Goal: Task Accomplishment & Management: Manage account settings

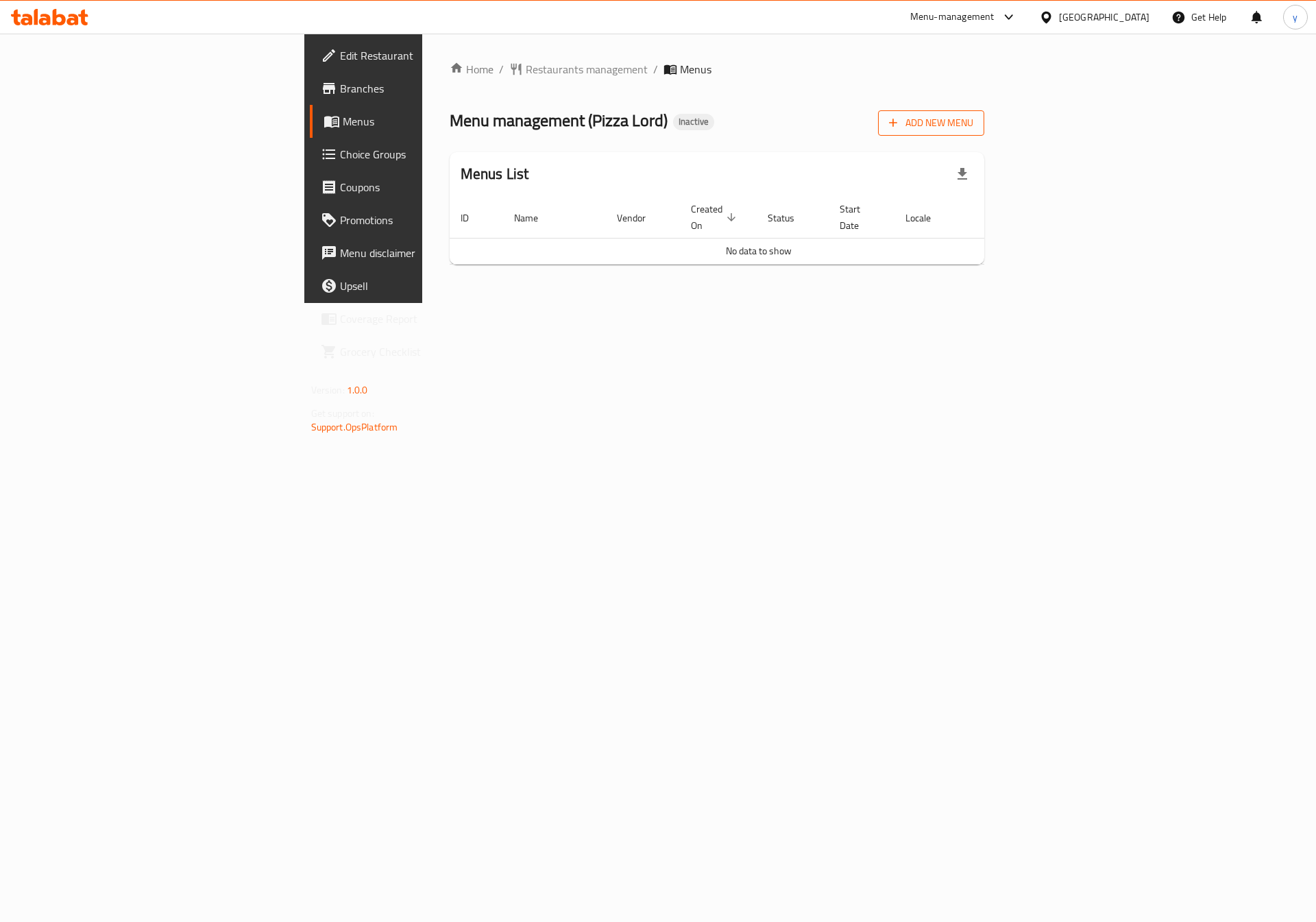
click at [973, 125] on span "Add New Menu" at bounding box center [931, 123] width 85 height 17
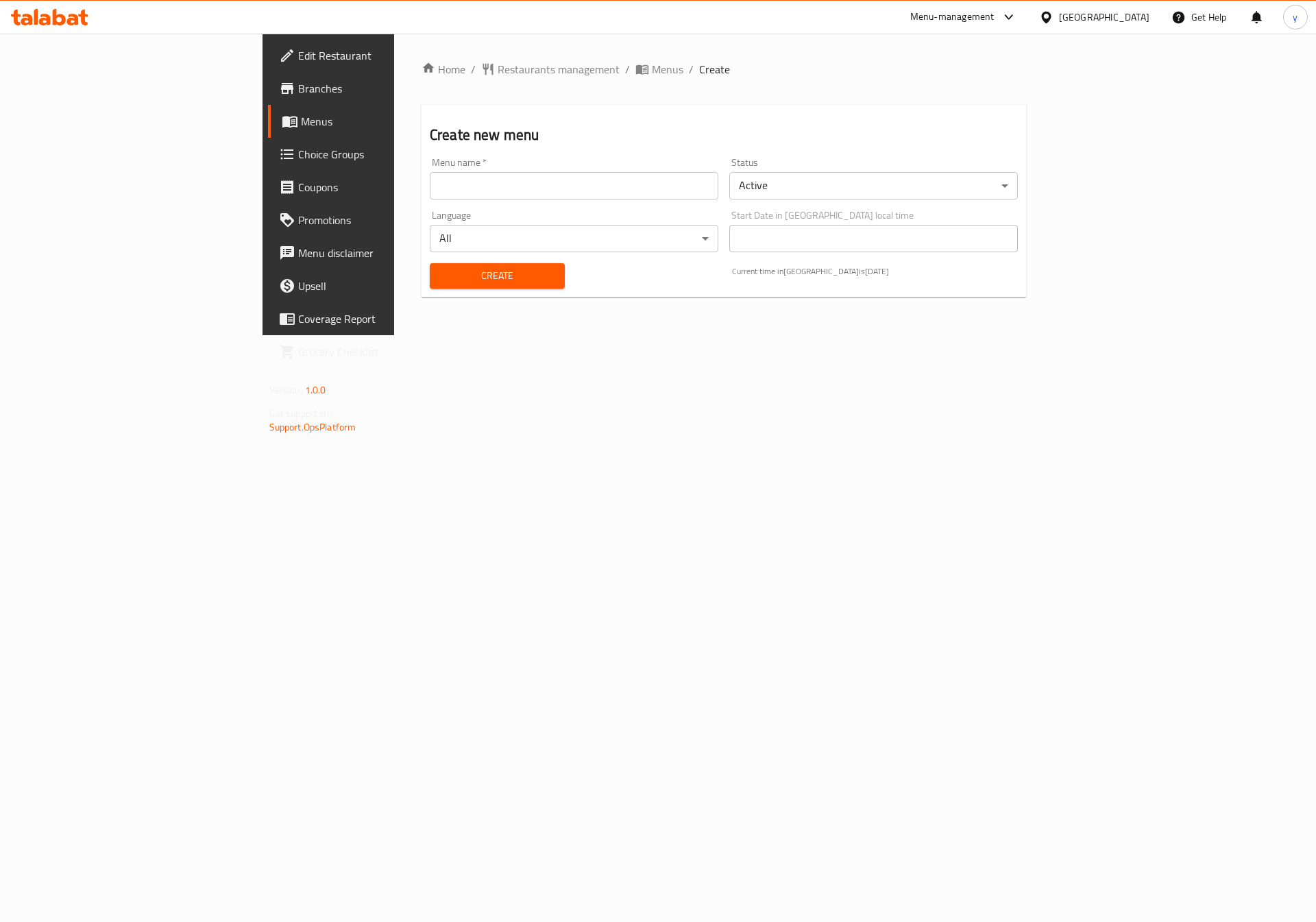
click at [536, 189] on input "text" at bounding box center [574, 186] width 289 height 27
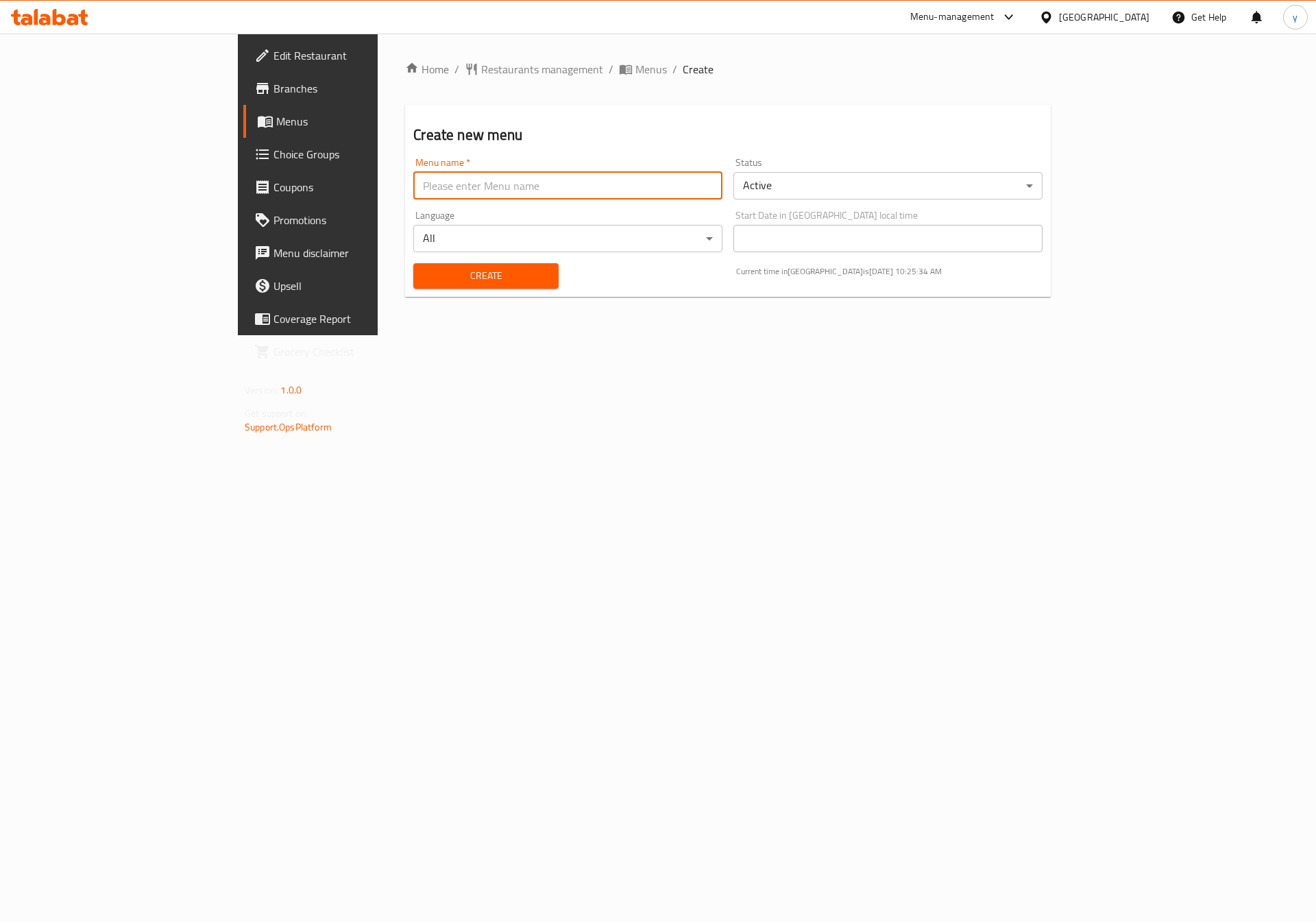
type input "[PERSON_NAME] 7519"
click at [447, 278] on span "Create" at bounding box center [486, 276] width 122 height 17
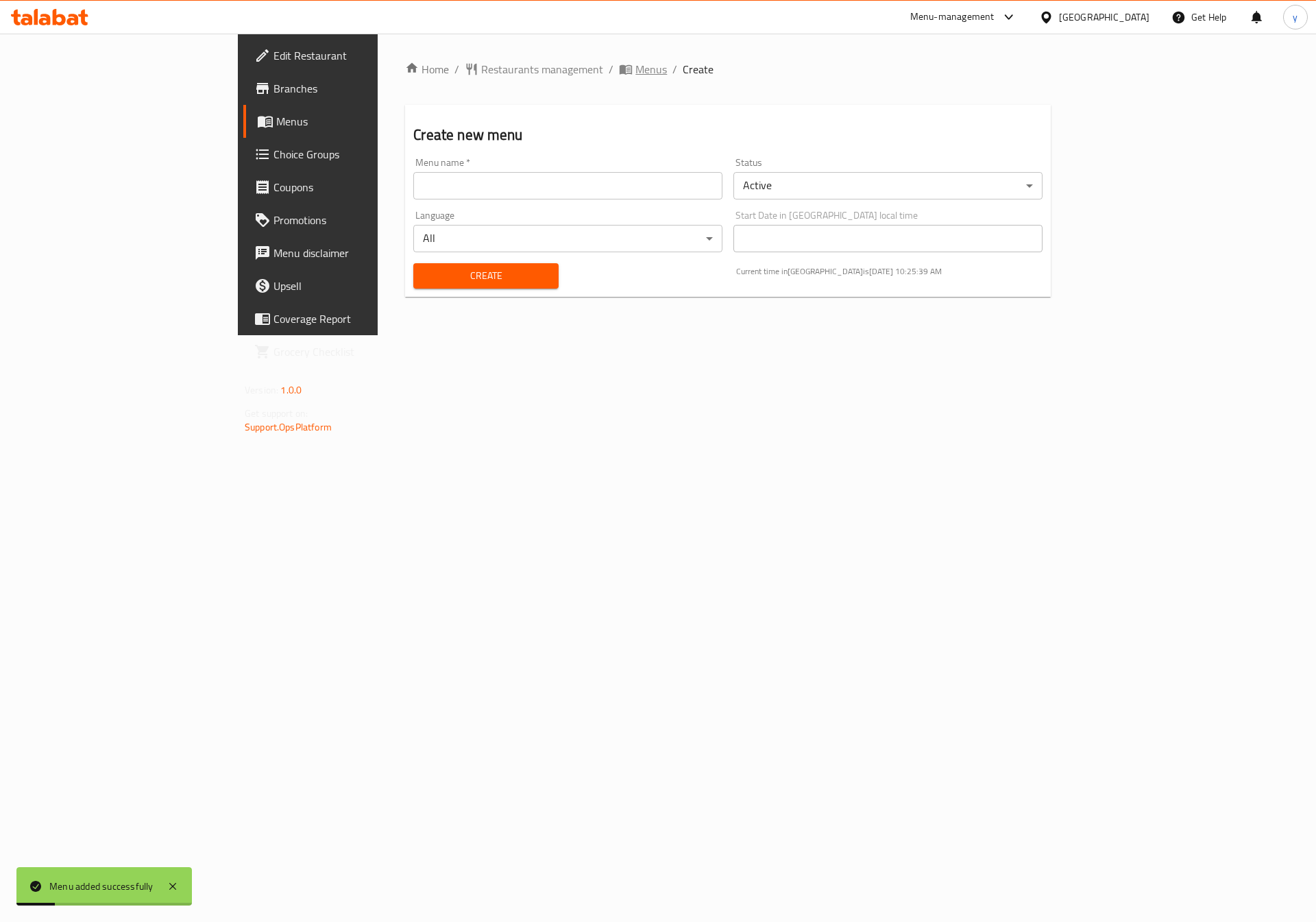
click at [635, 69] on span "Menus" at bounding box center [651, 70] width 32 height 17
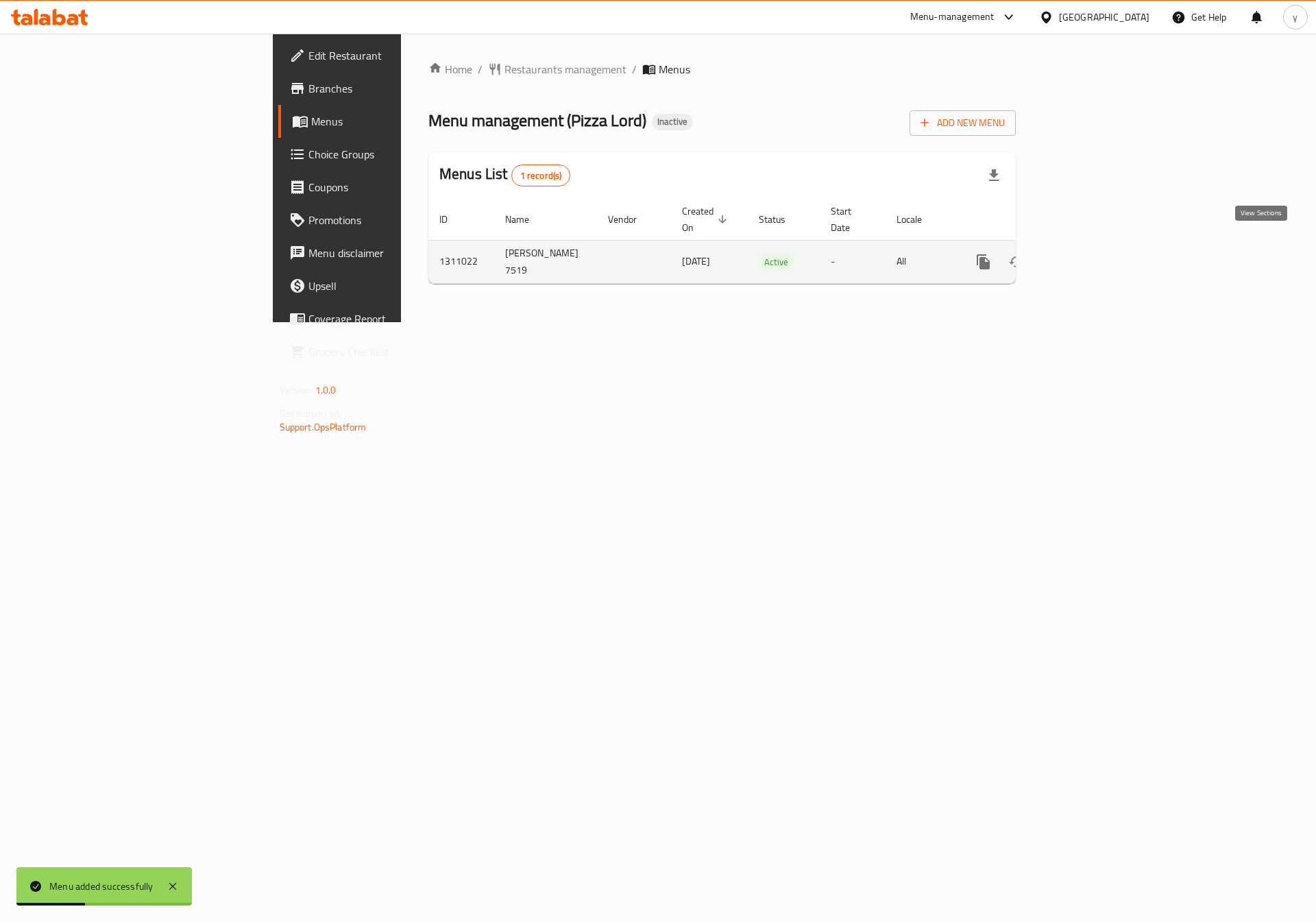
click at [1089, 255] on icon "enhanced table" at bounding box center [1082, 261] width 12 height 12
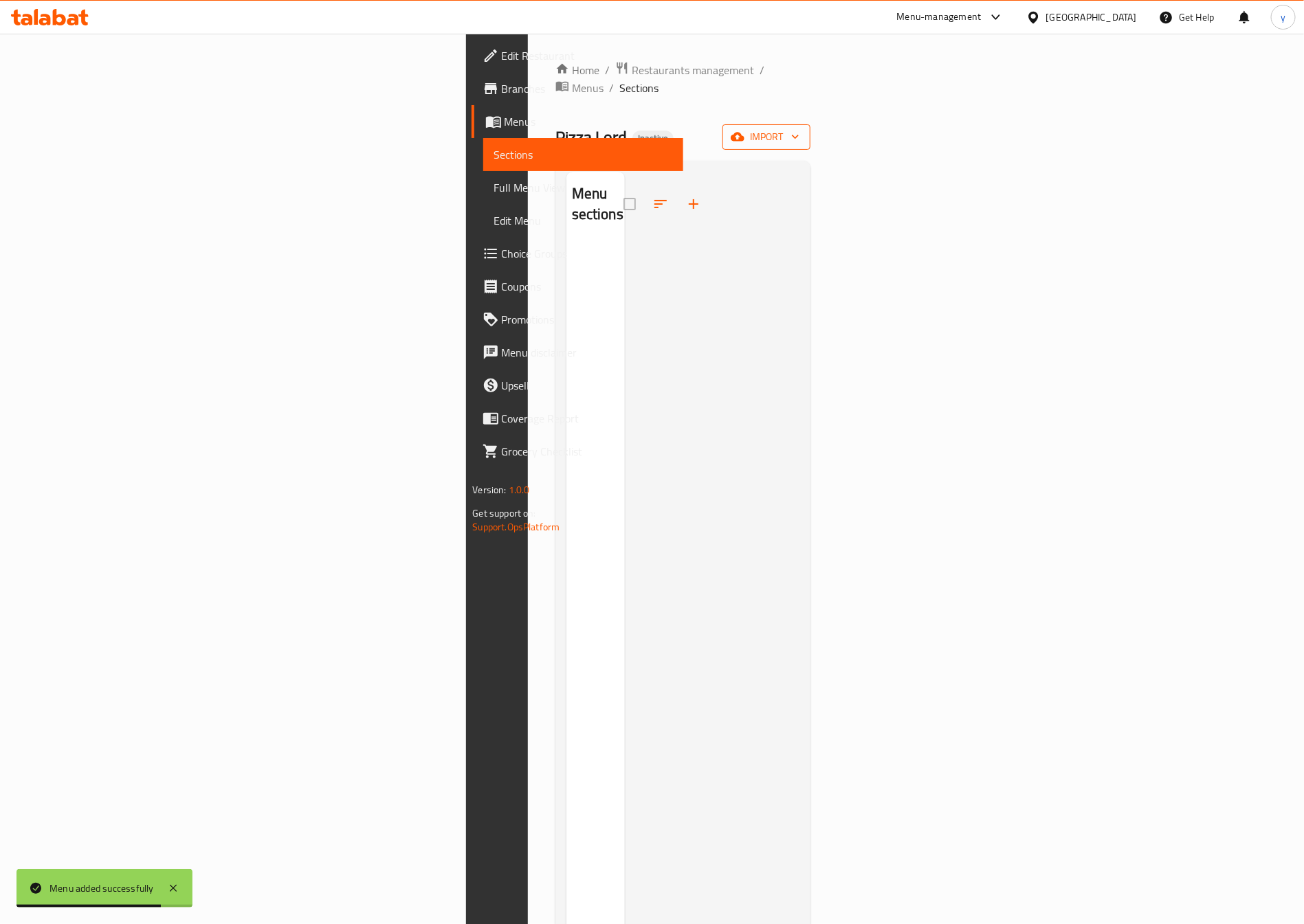
click at [745, 133] on icon "button" at bounding box center [737, 137] width 14 height 9
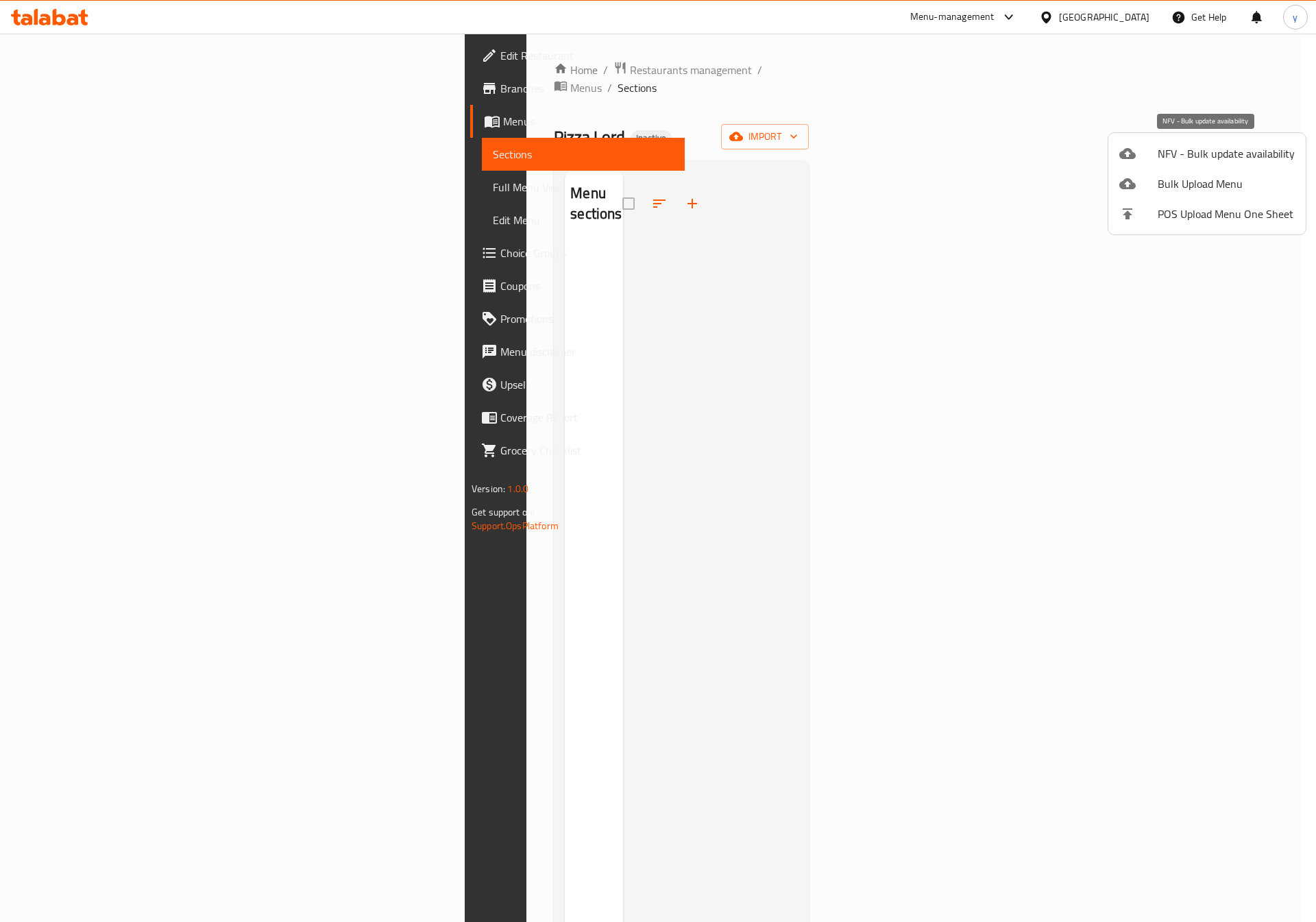
click at [1186, 149] on span "NFV - Bulk update availability" at bounding box center [1225, 153] width 137 height 17
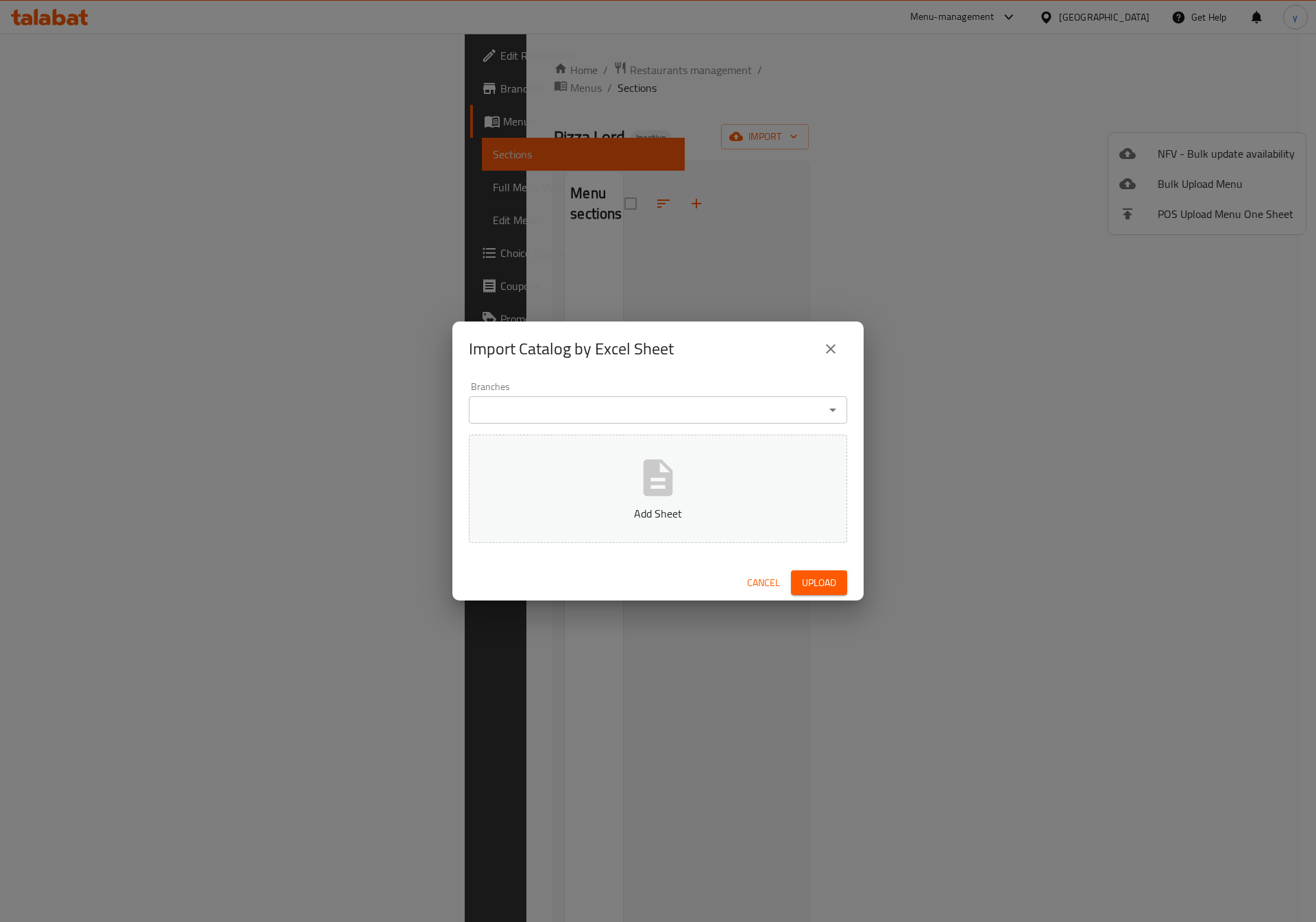
click at [842, 337] on div "Import Catalog by Excel Sheet" at bounding box center [658, 349] width 378 height 33
click at [842, 342] on button "close" at bounding box center [831, 349] width 33 height 33
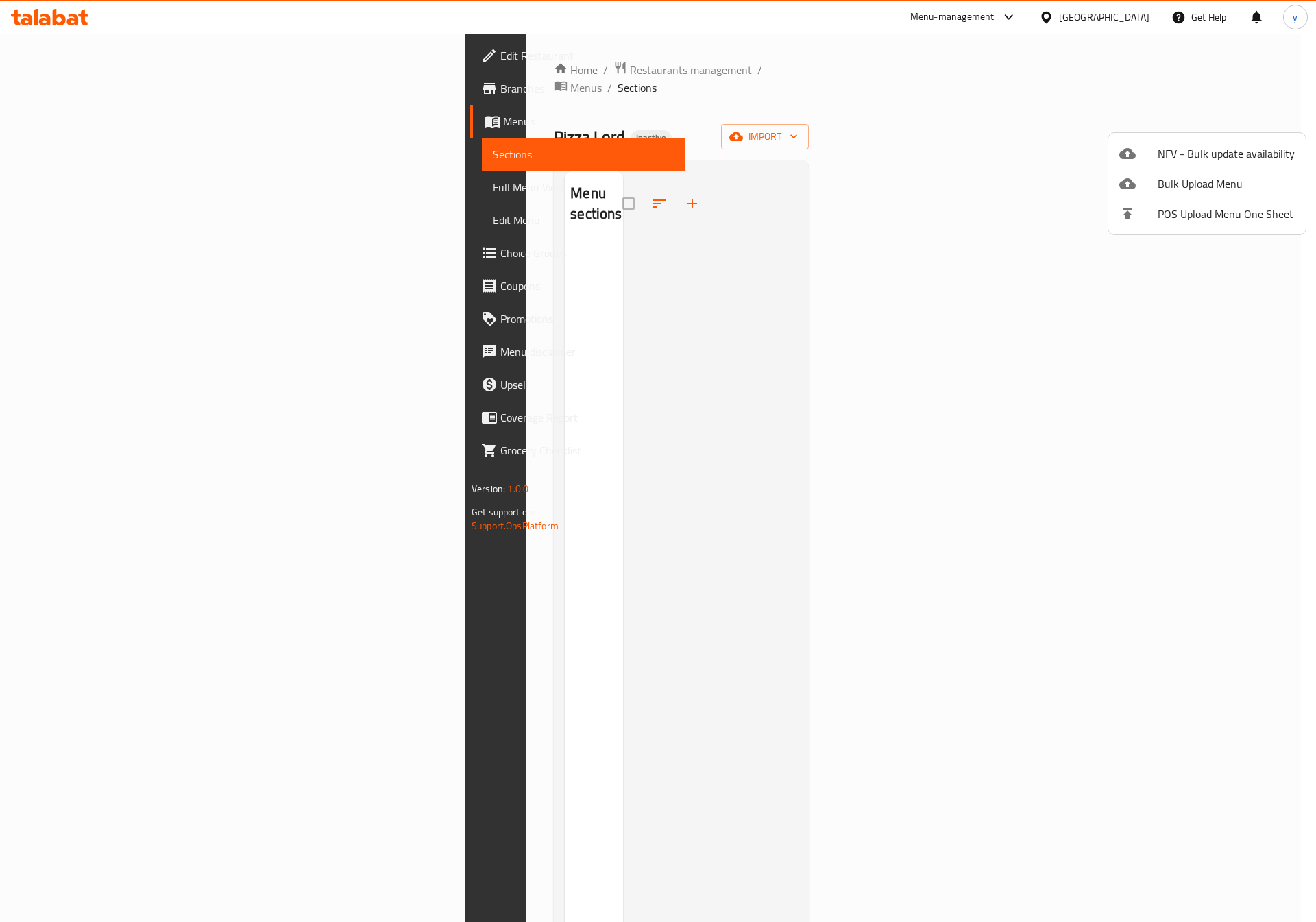
click at [1197, 183] on span "Bulk Upload Menu" at bounding box center [1225, 184] width 137 height 17
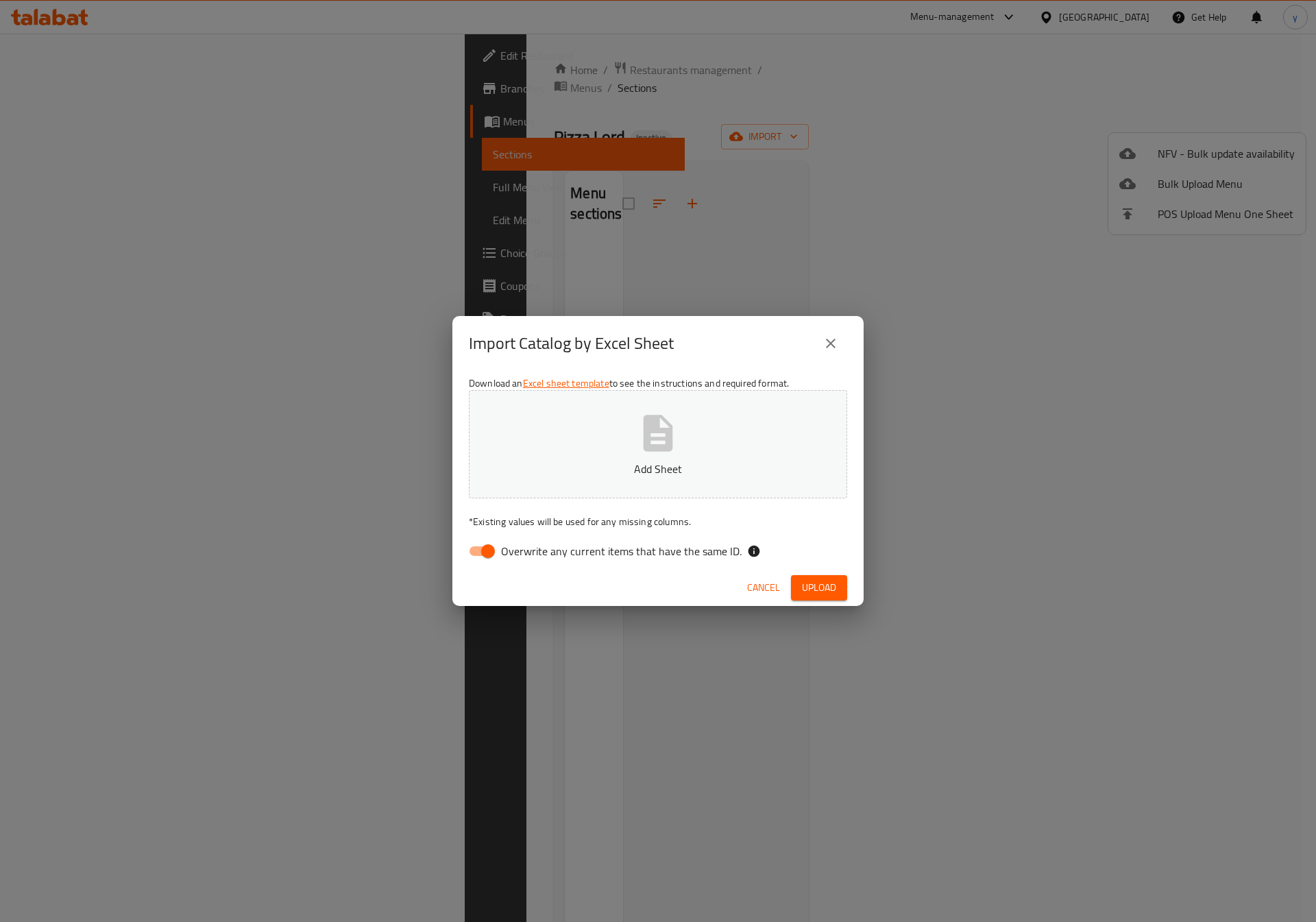
drag, startPoint x: 481, startPoint y: 558, endPoint x: 505, endPoint y: 546, distance: 26.8
click at [484, 558] on input "Overwrite any current items that have the same ID." at bounding box center [487, 551] width 78 height 26
checkbox input "false"
click at [666, 435] on icon "button" at bounding box center [658, 433] width 29 height 36
click at [812, 584] on span "Upload" at bounding box center [818, 588] width 34 height 17
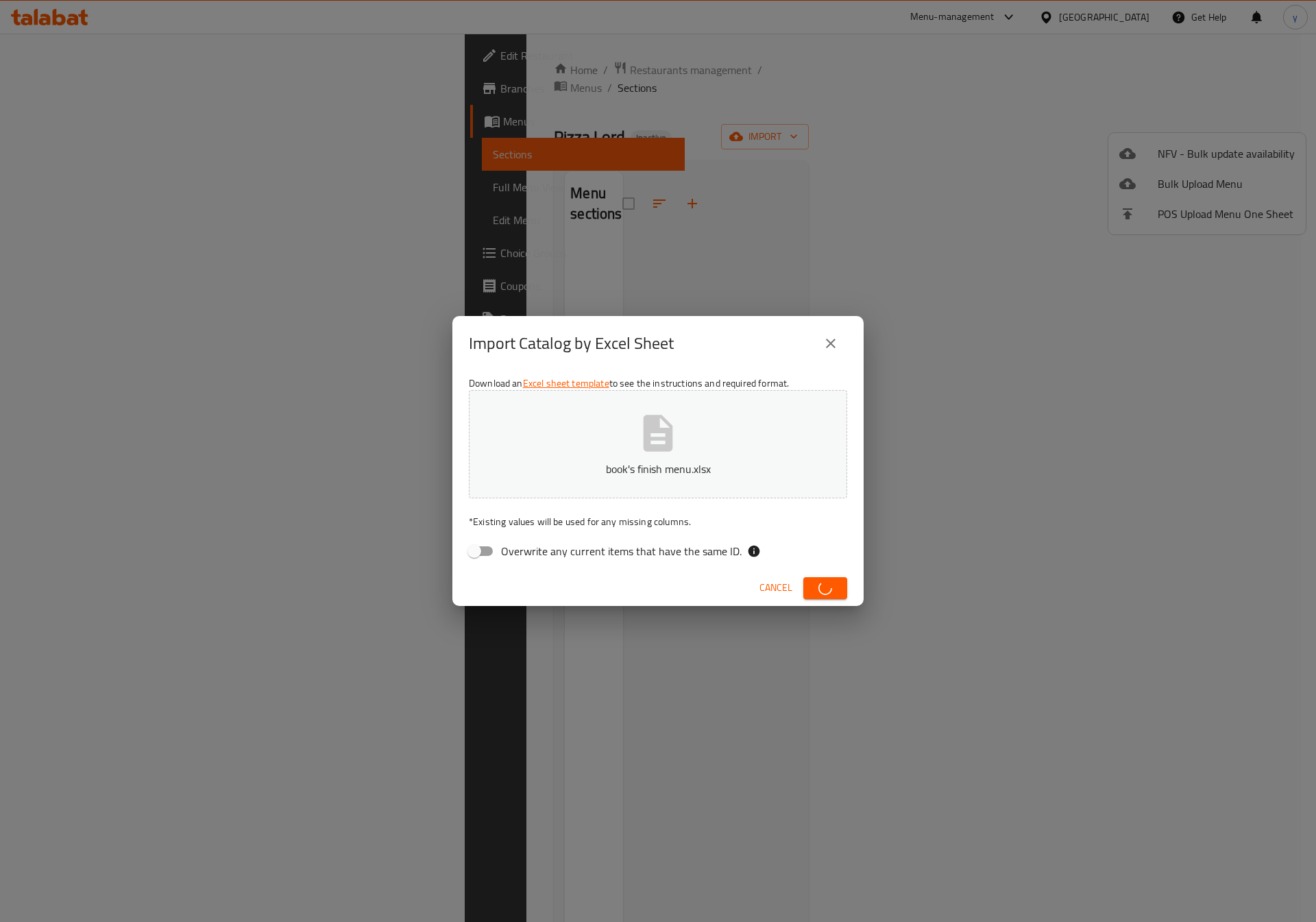
click at [622, 228] on div "Import Catalog by Excel Sheet Download an Excel sheet template to see the instr…" at bounding box center [658, 461] width 1316 height 922
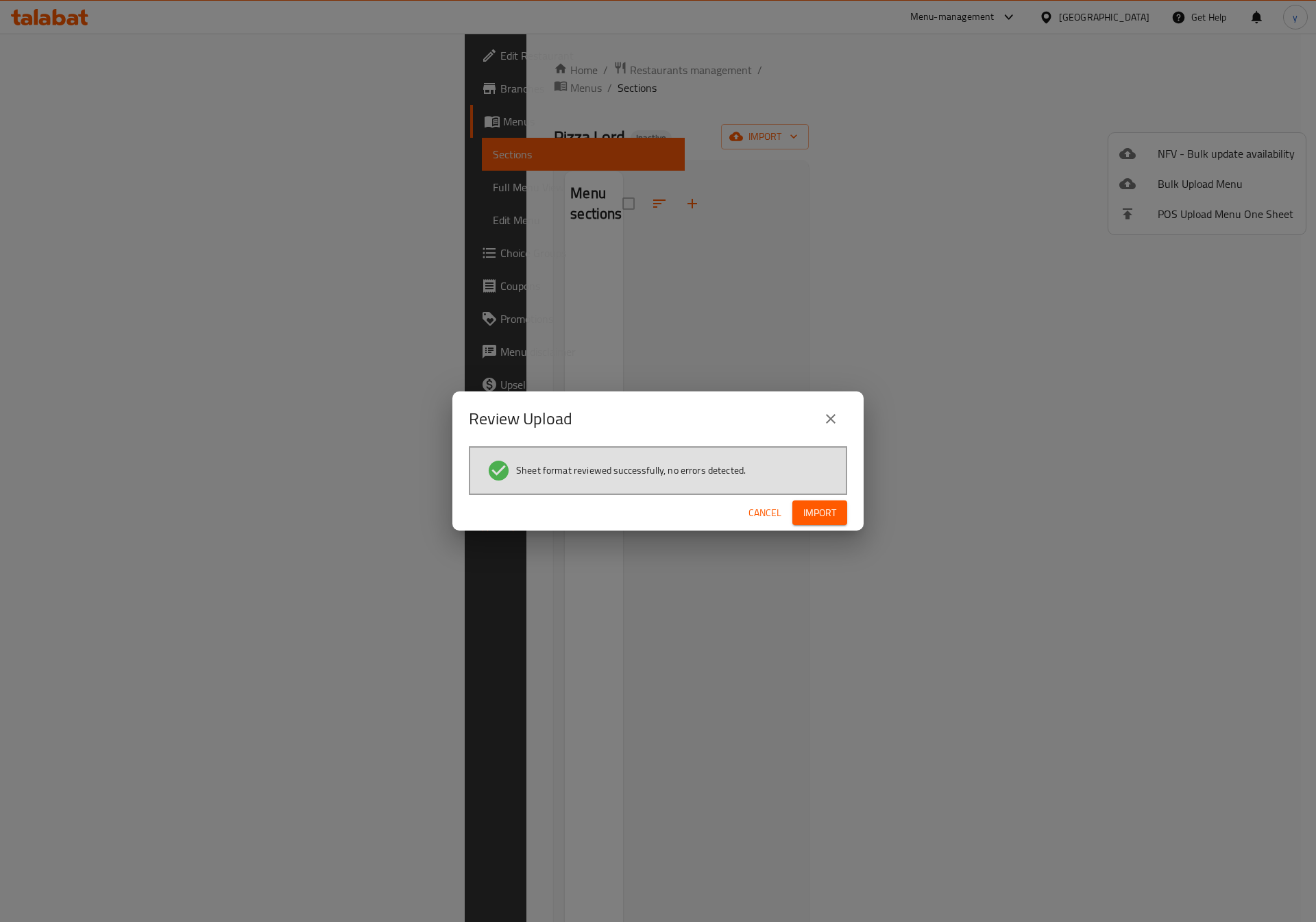
click at [87, 190] on div "Review Upload Sheet format reviewed successfully, no errors detected. Cancel Im…" at bounding box center [658, 461] width 1316 height 922
click at [806, 514] on span "Import" at bounding box center [820, 513] width 33 height 17
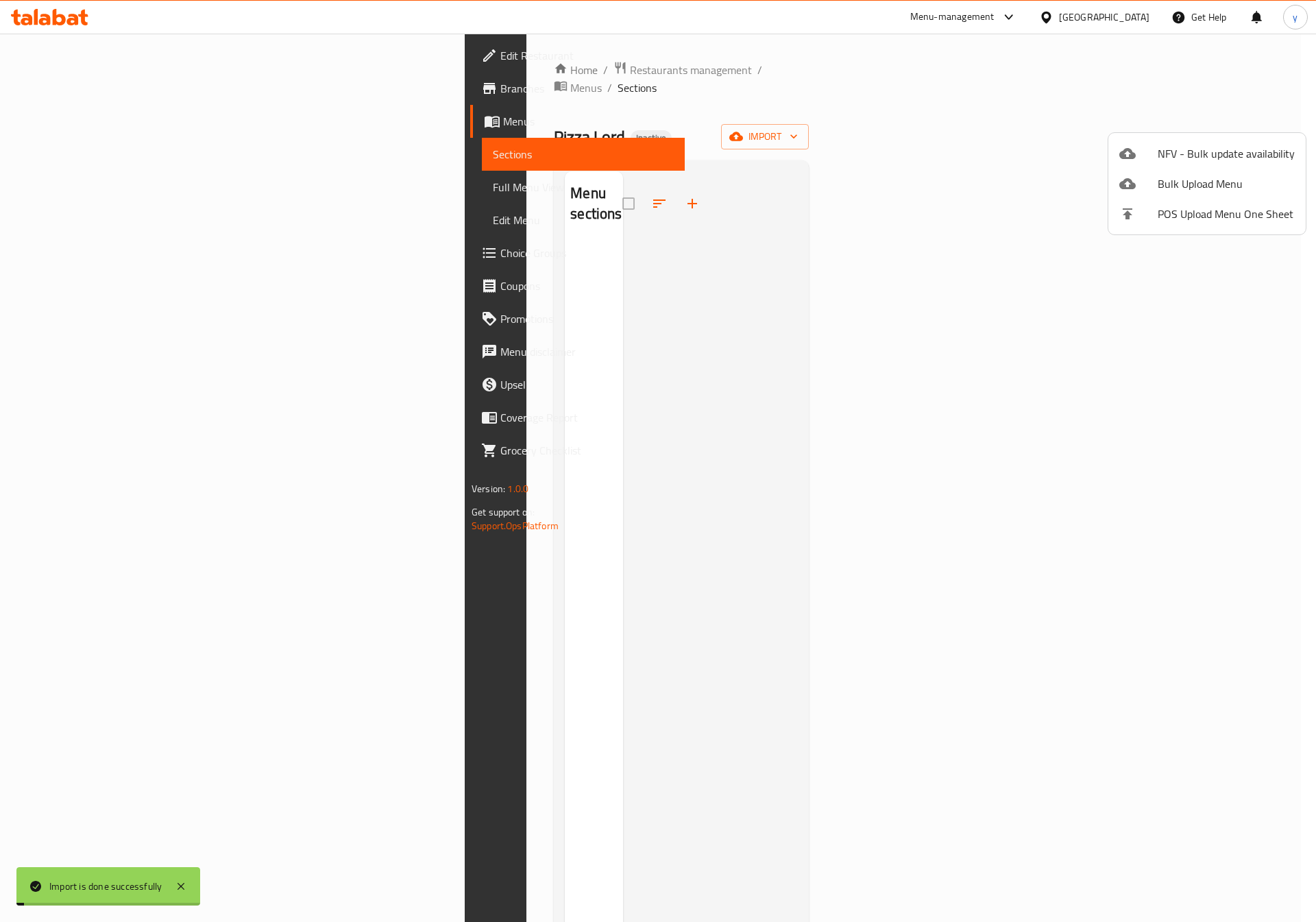
click at [103, 188] on div at bounding box center [658, 461] width 1316 height 922
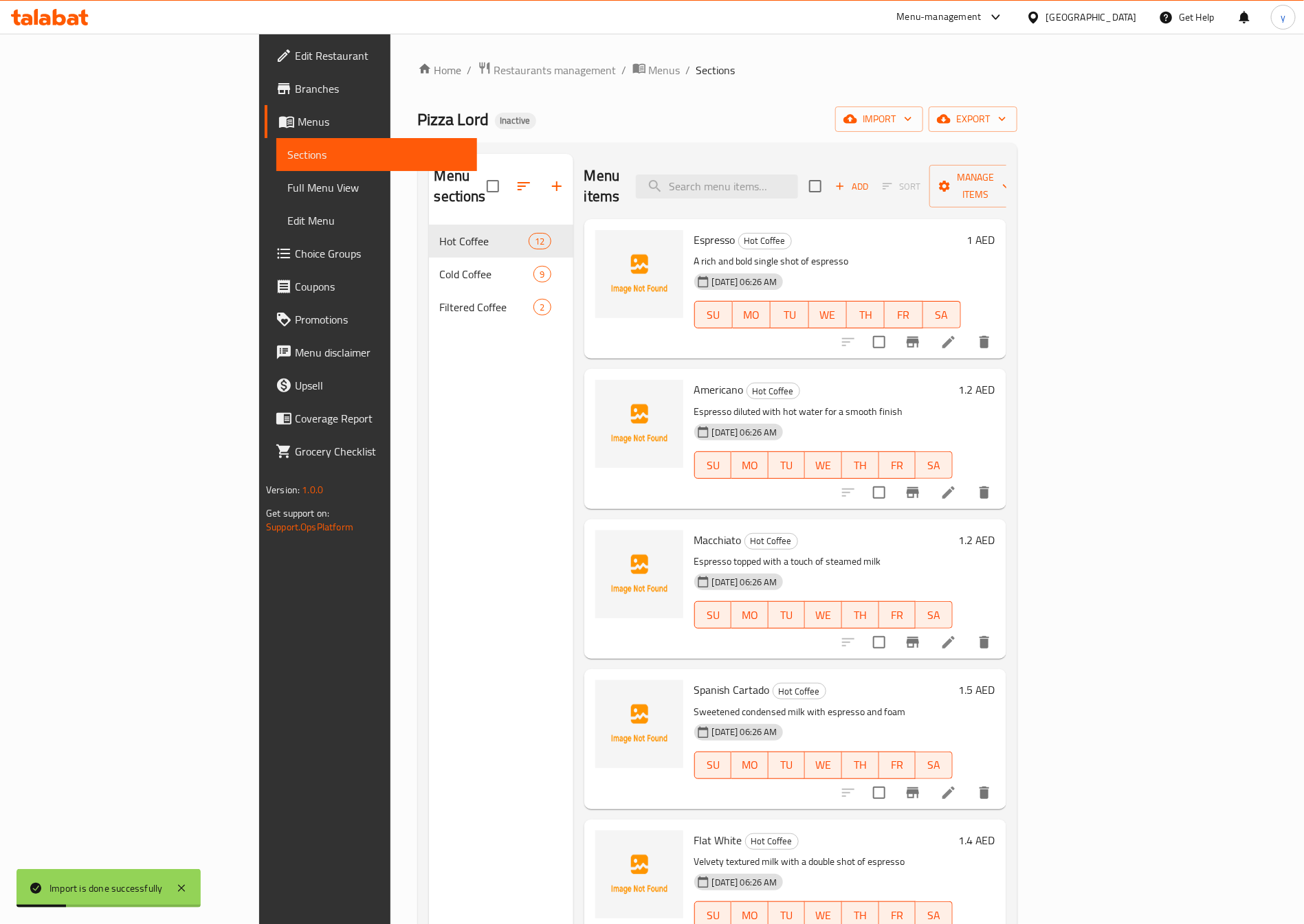
click at [277, 174] on link "Full Menu View" at bounding box center [377, 188] width 201 height 33
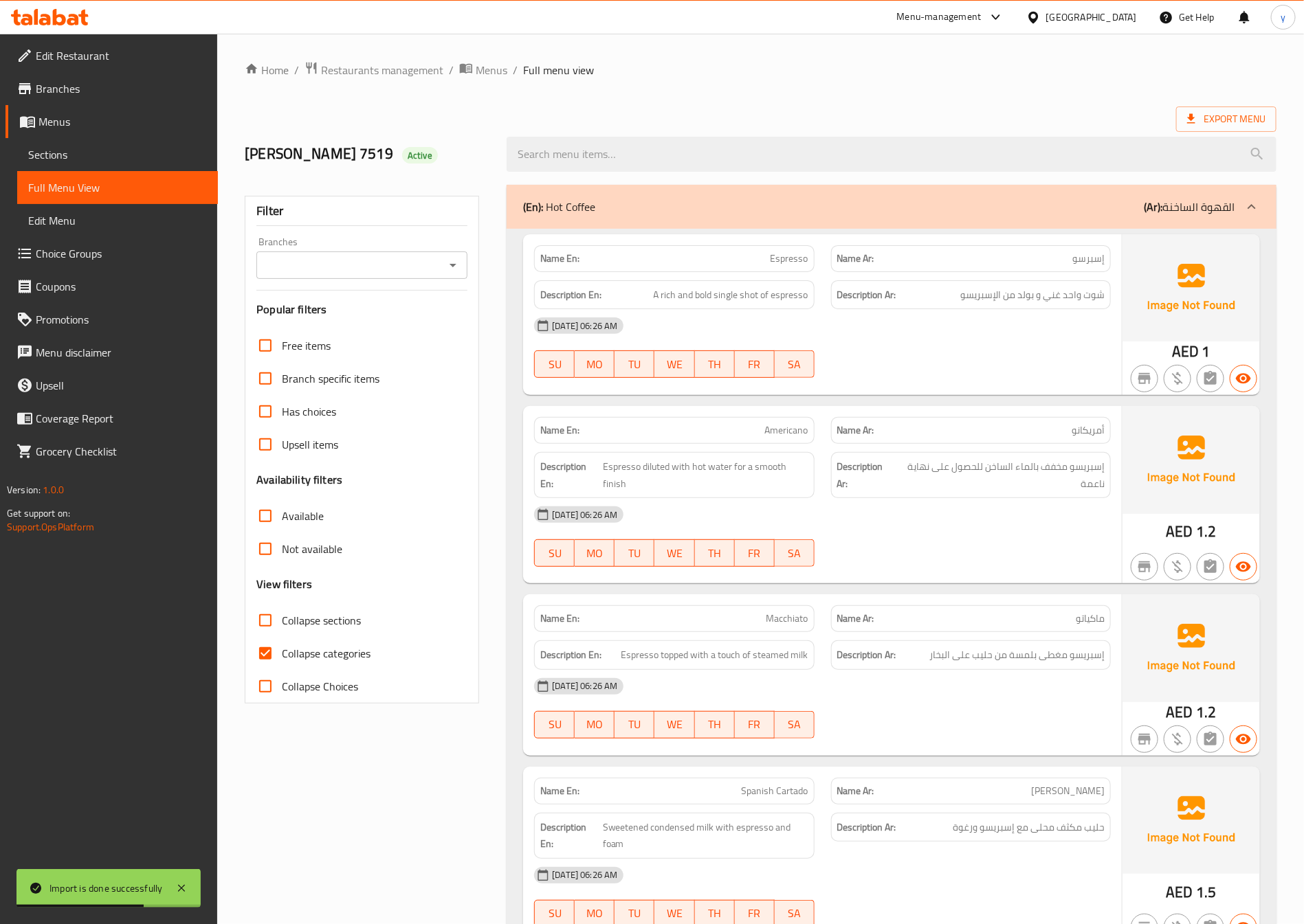
click at [267, 658] on input "Collapse categories" at bounding box center [265, 654] width 33 height 33
checkbox input "false"
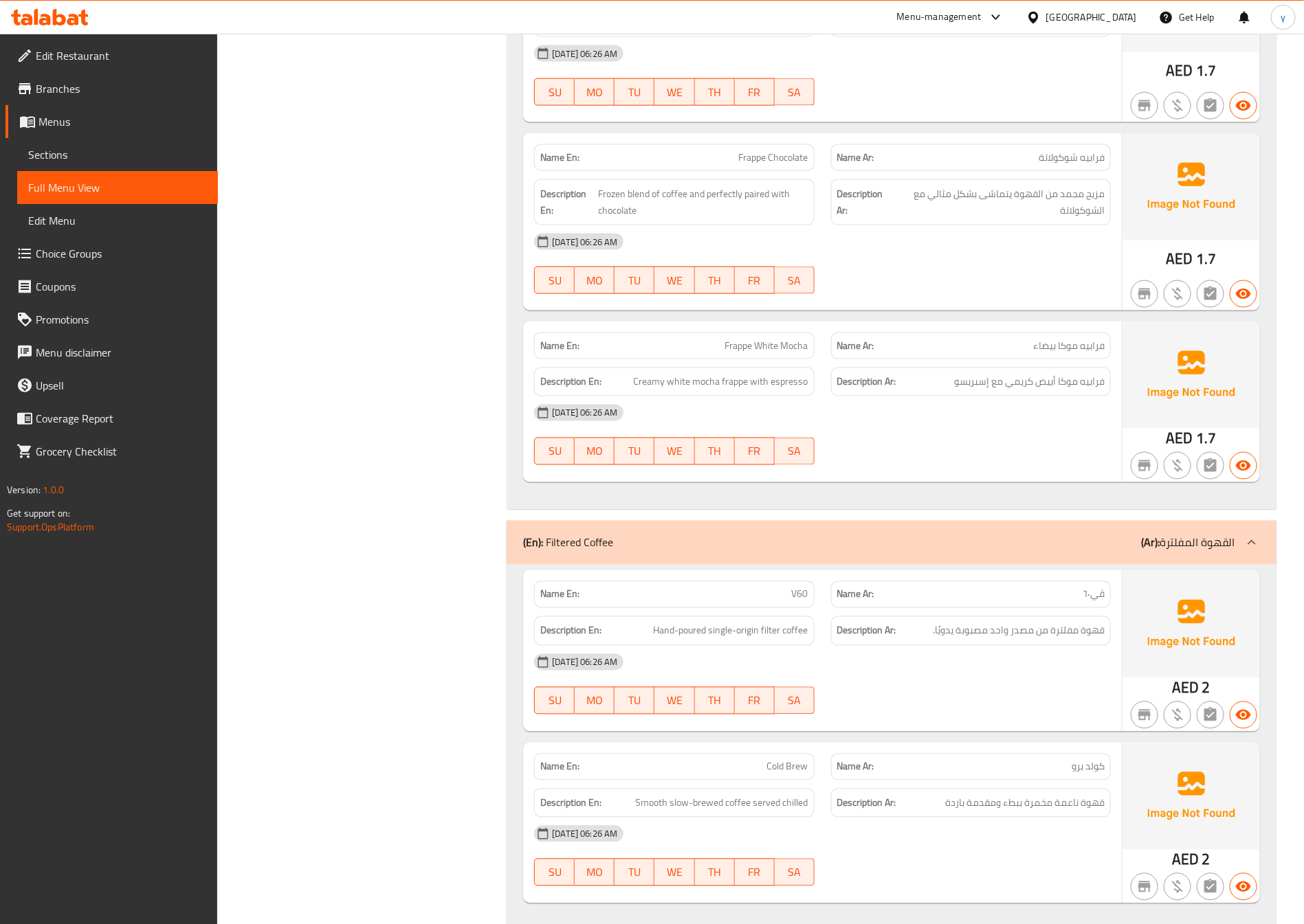
scroll to position [3513, 0]
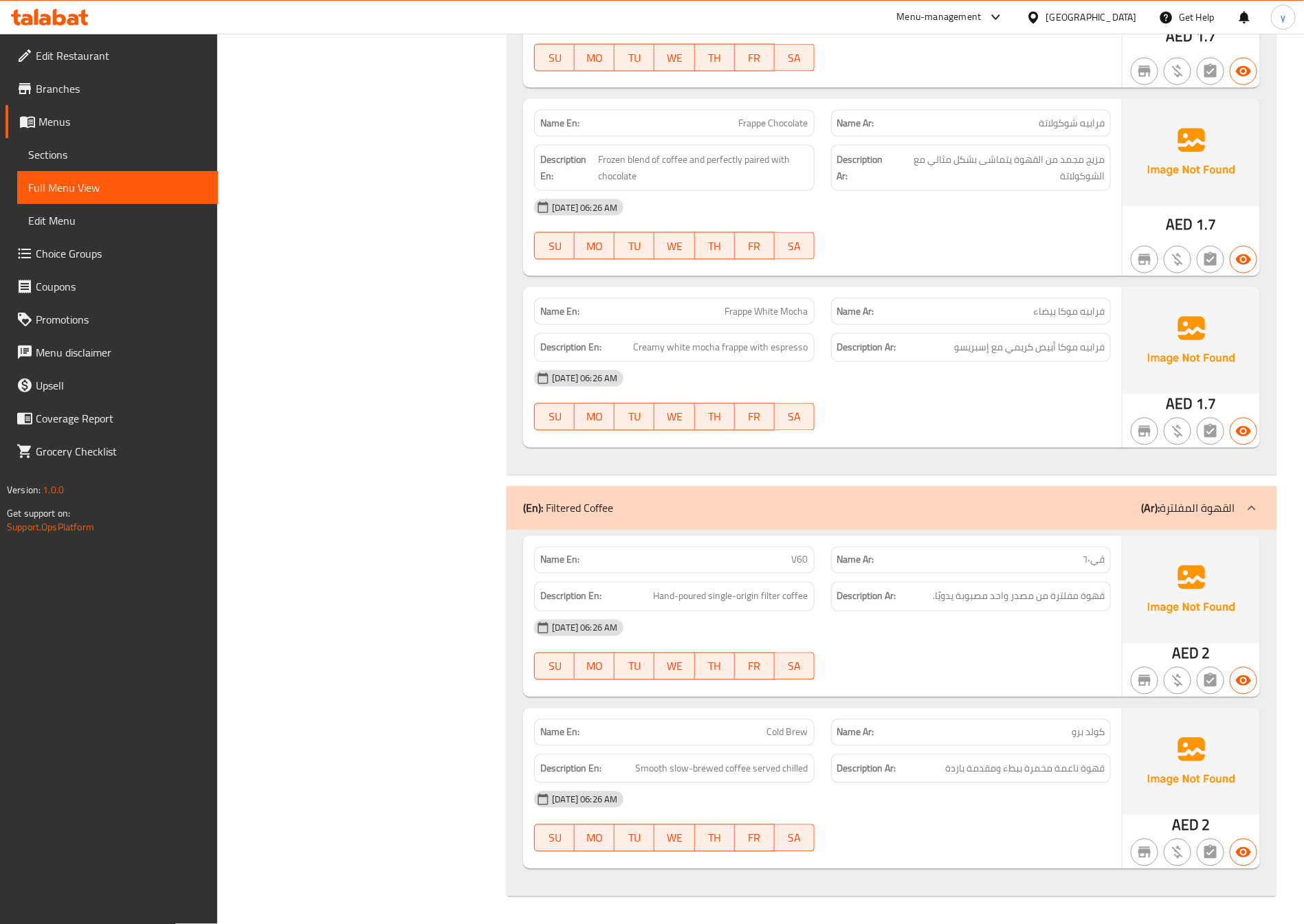
scroll to position [3410, 0]
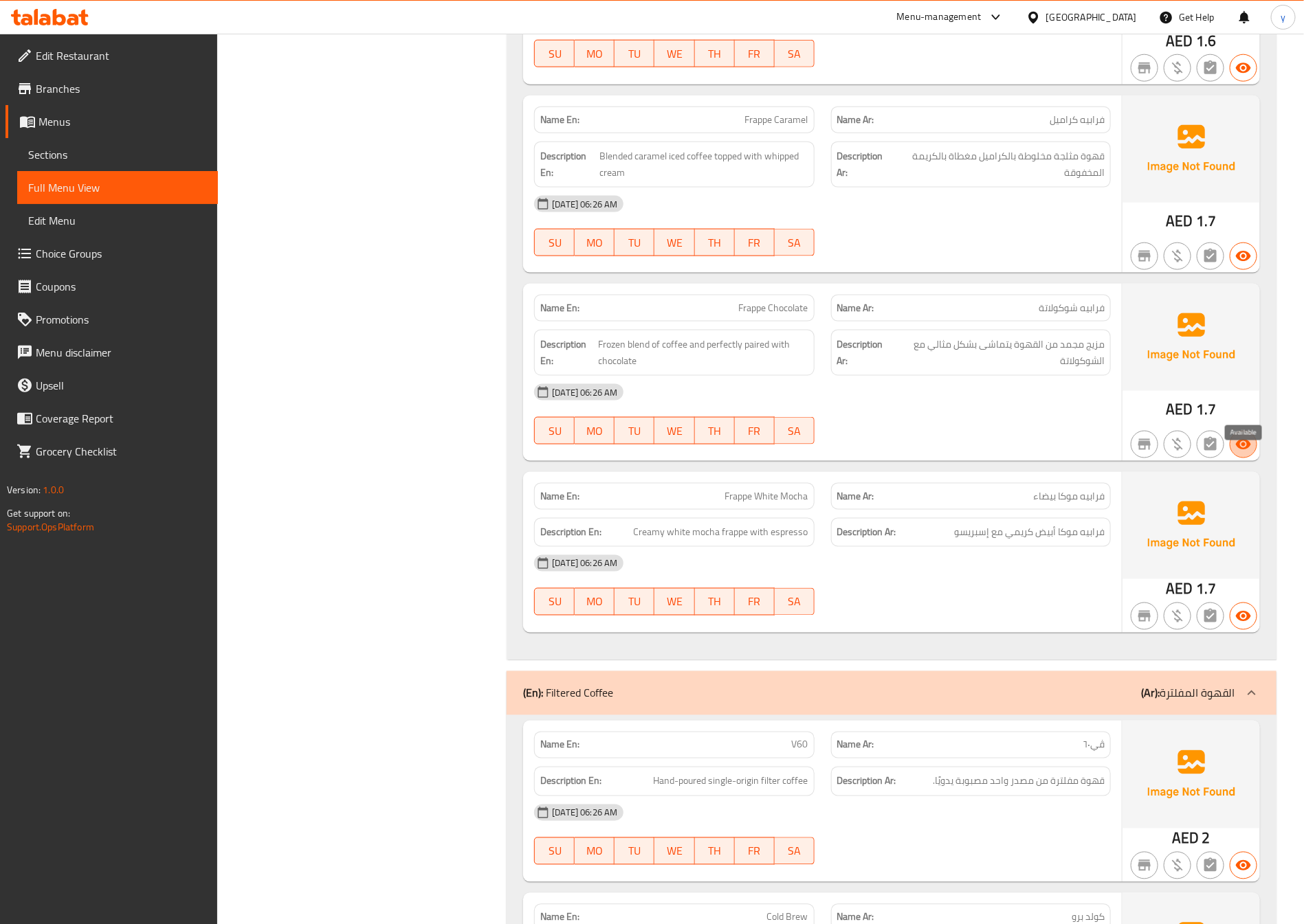
click at [1249, 449] on icon "button" at bounding box center [1243, 445] width 15 height 11
click at [116, 148] on span "Sections" at bounding box center [117, 155] width 179 height 17
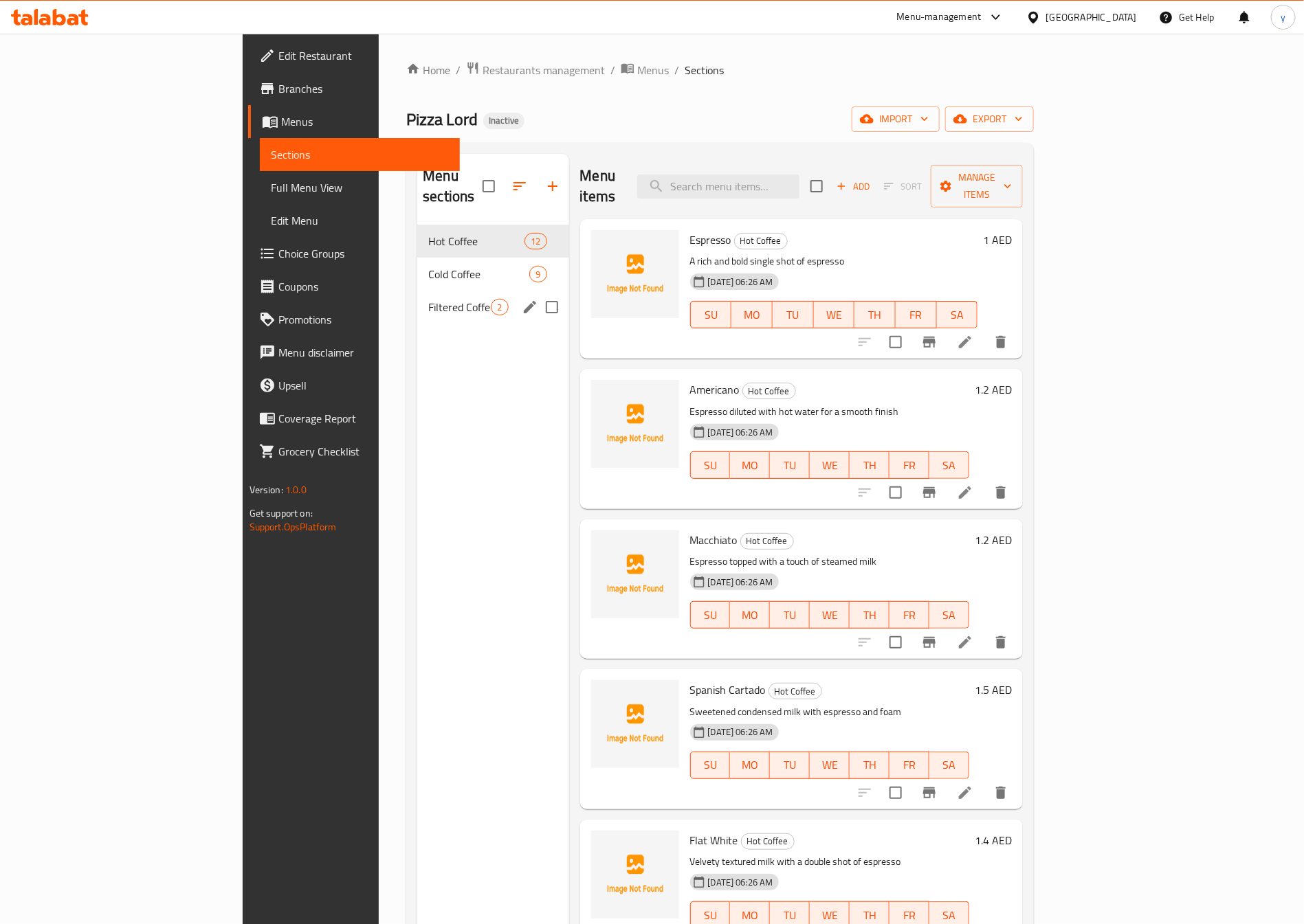
click at [428, 266] on span "Cold Coffee" at bounding box center [478, 274] width 101 height 17
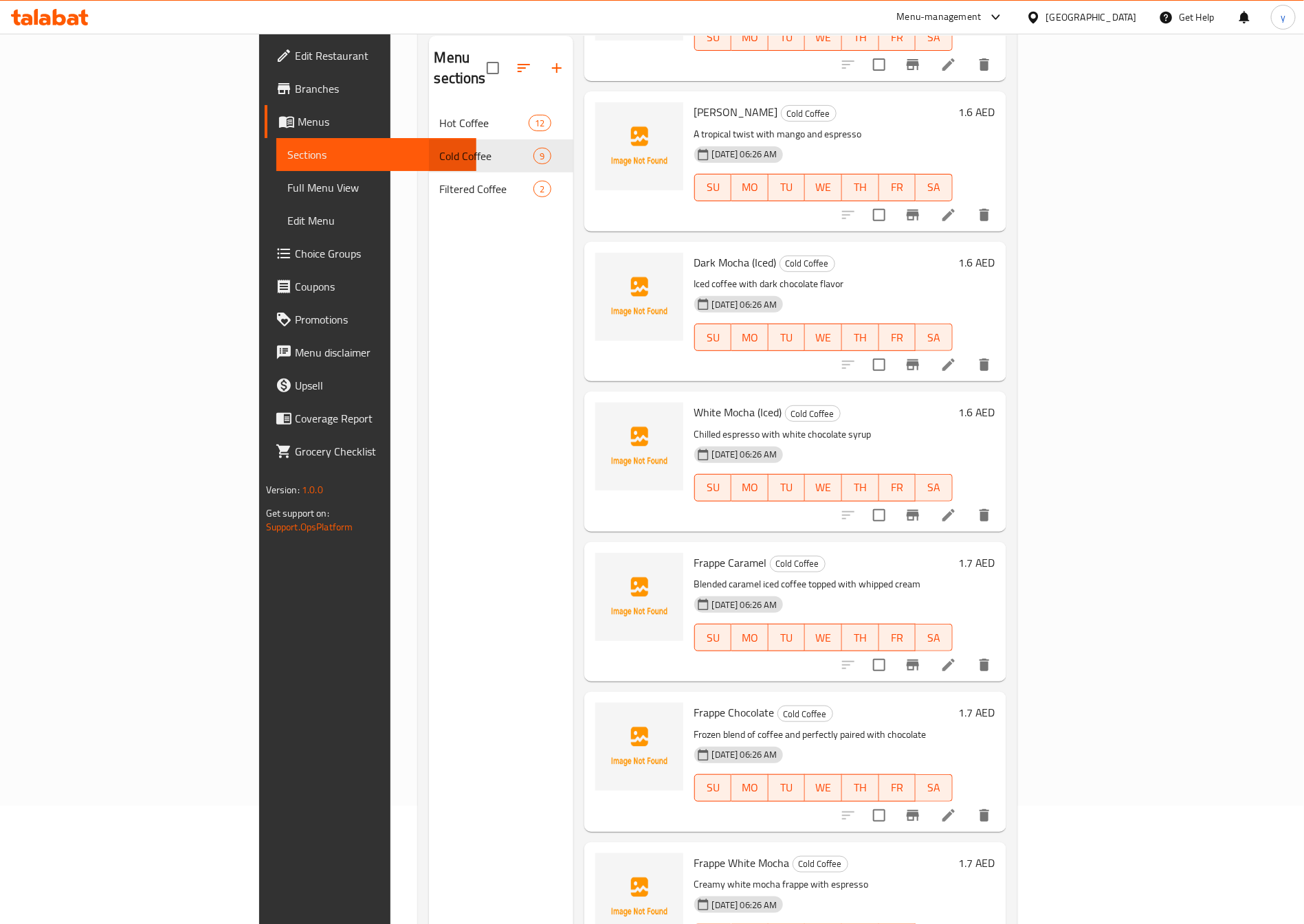
scroll to position [192, 0]
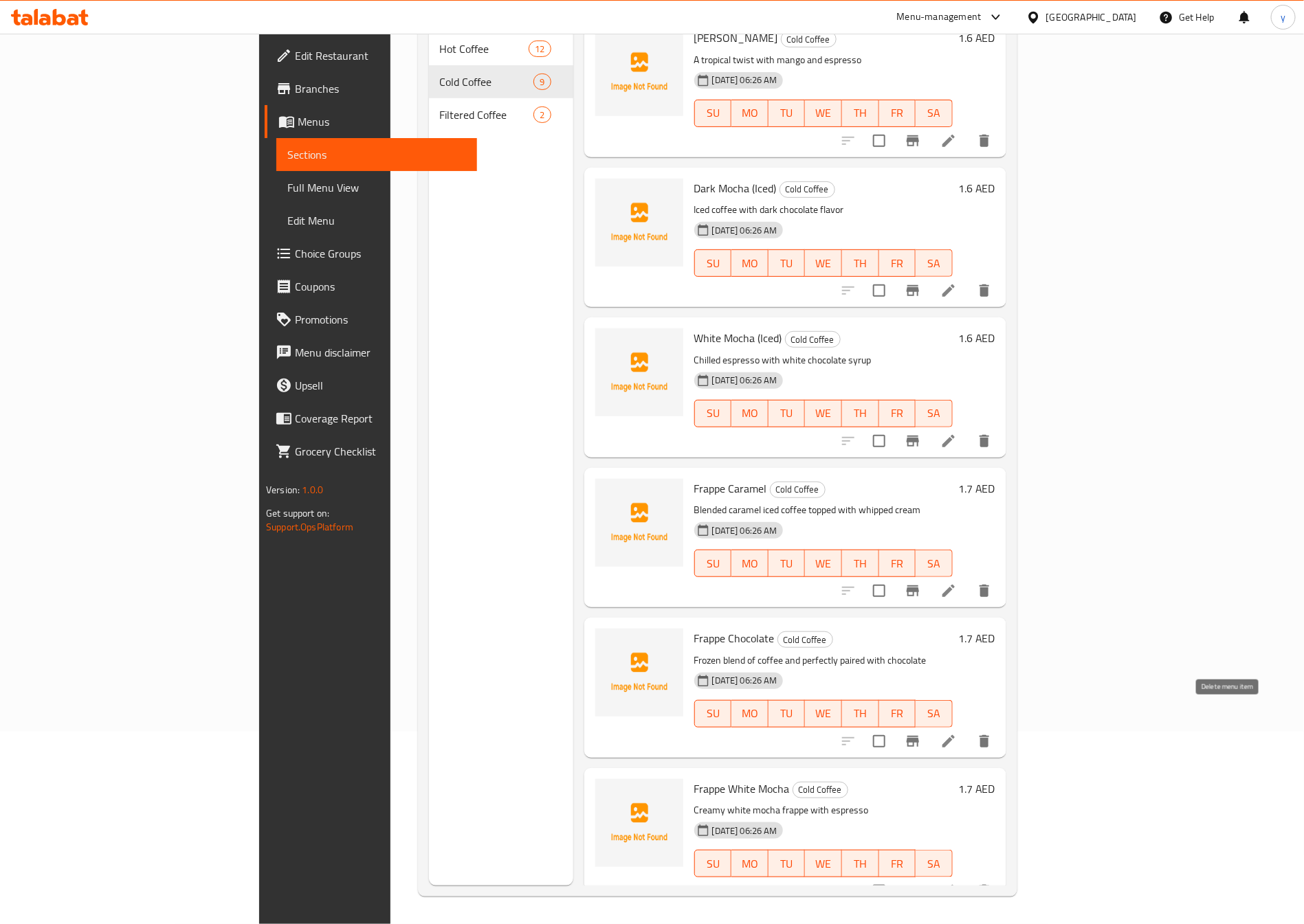
click at [993, 733] on icon "delete" at bounding box center [984, 741] width 17 height 17
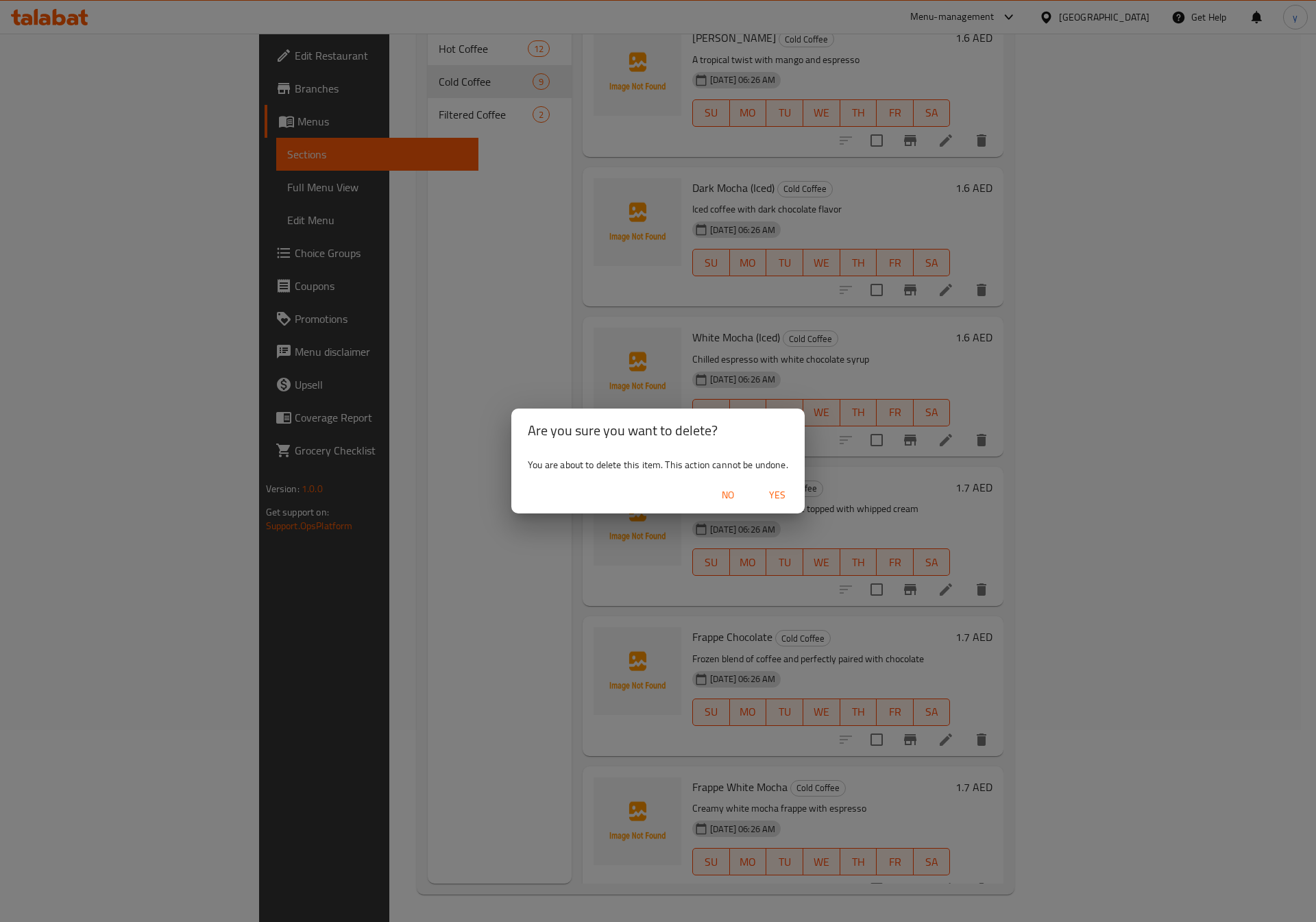
click at [771, 496] on span "Yes" at bounding box center [777, 495] width 33 height 17
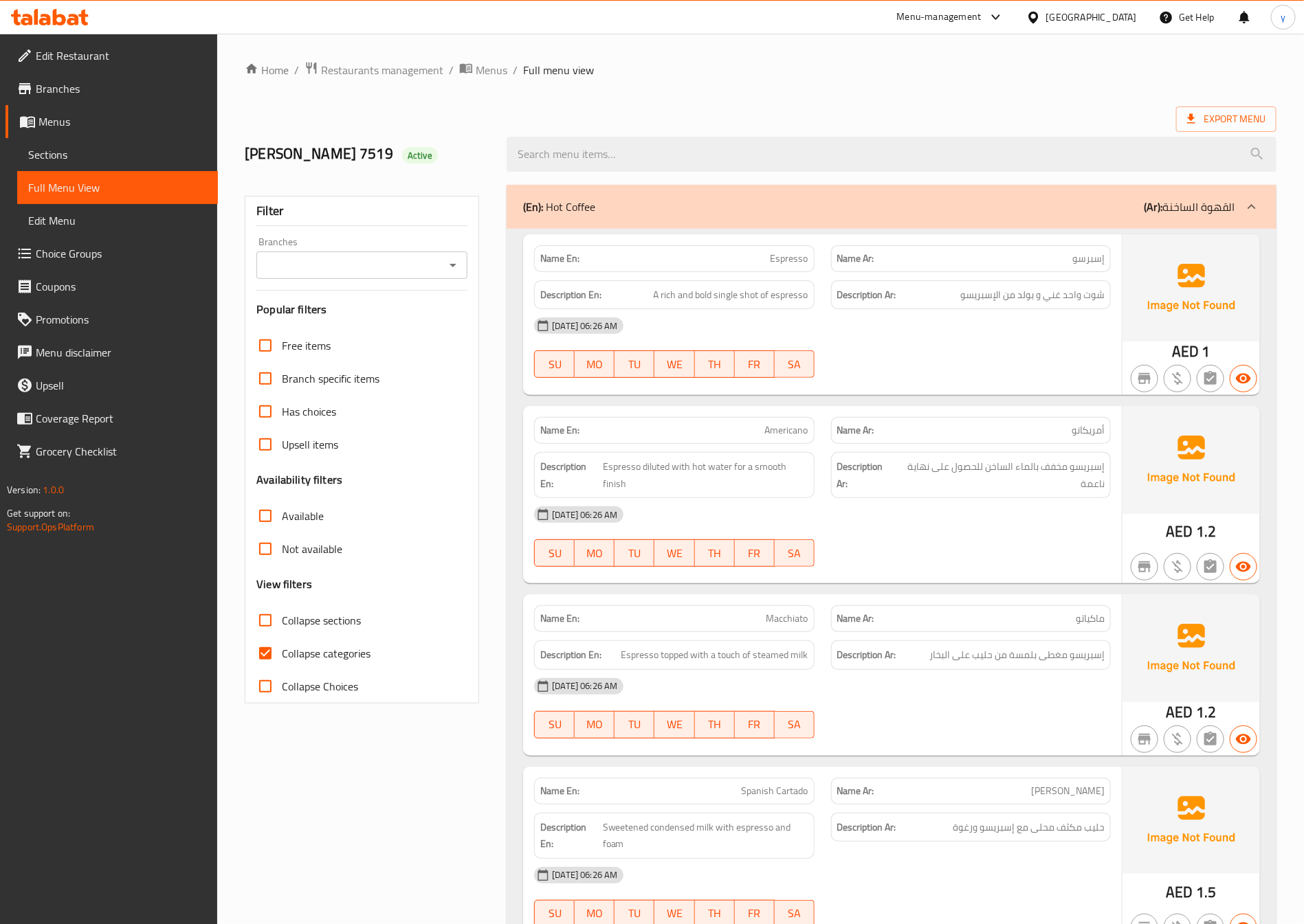
click at [277, 646] on input "Collapse categories" at bounding box center [265, 654] width 33 height 33
checkbox input "false"
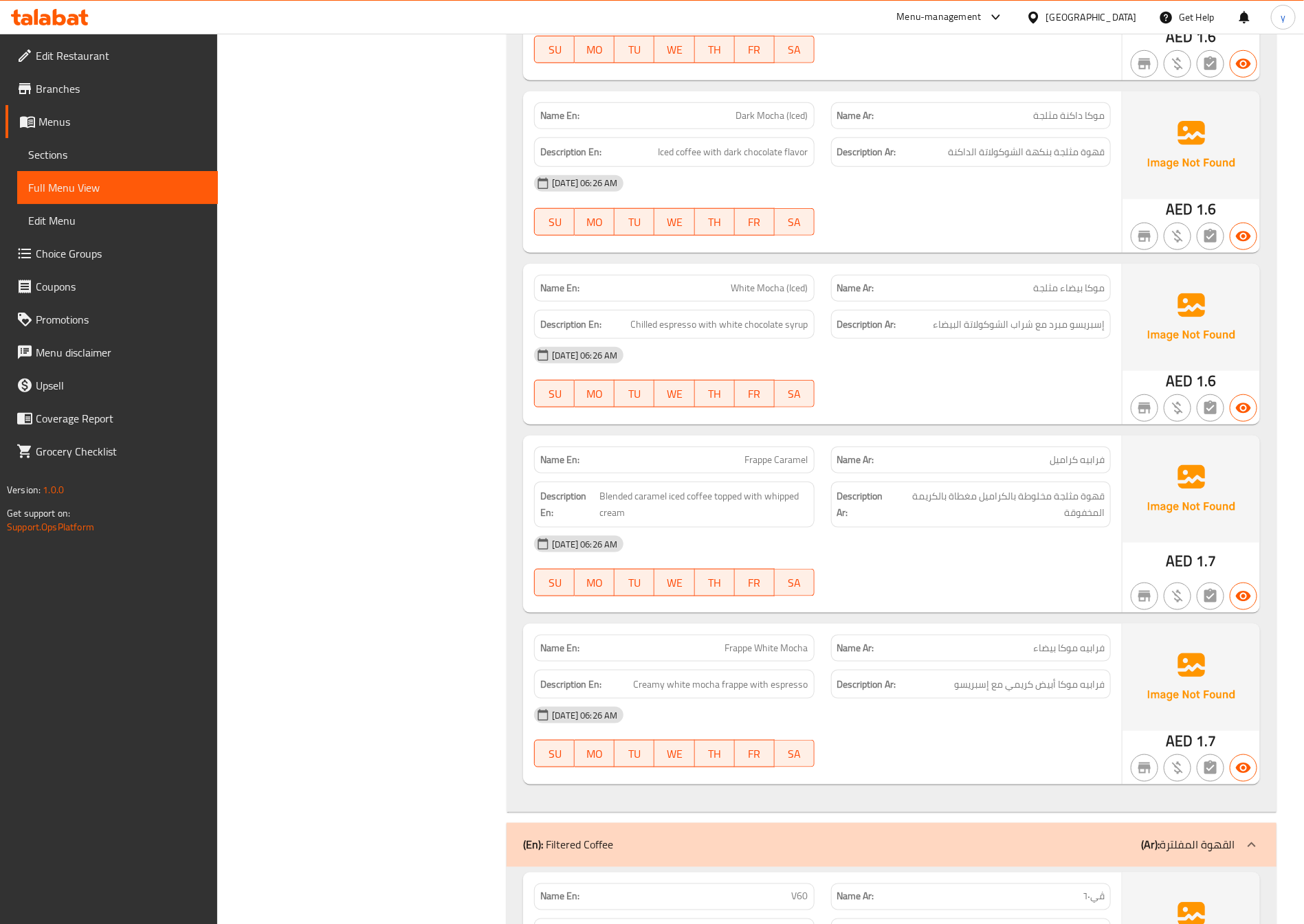
scroll to position [3092, 0]
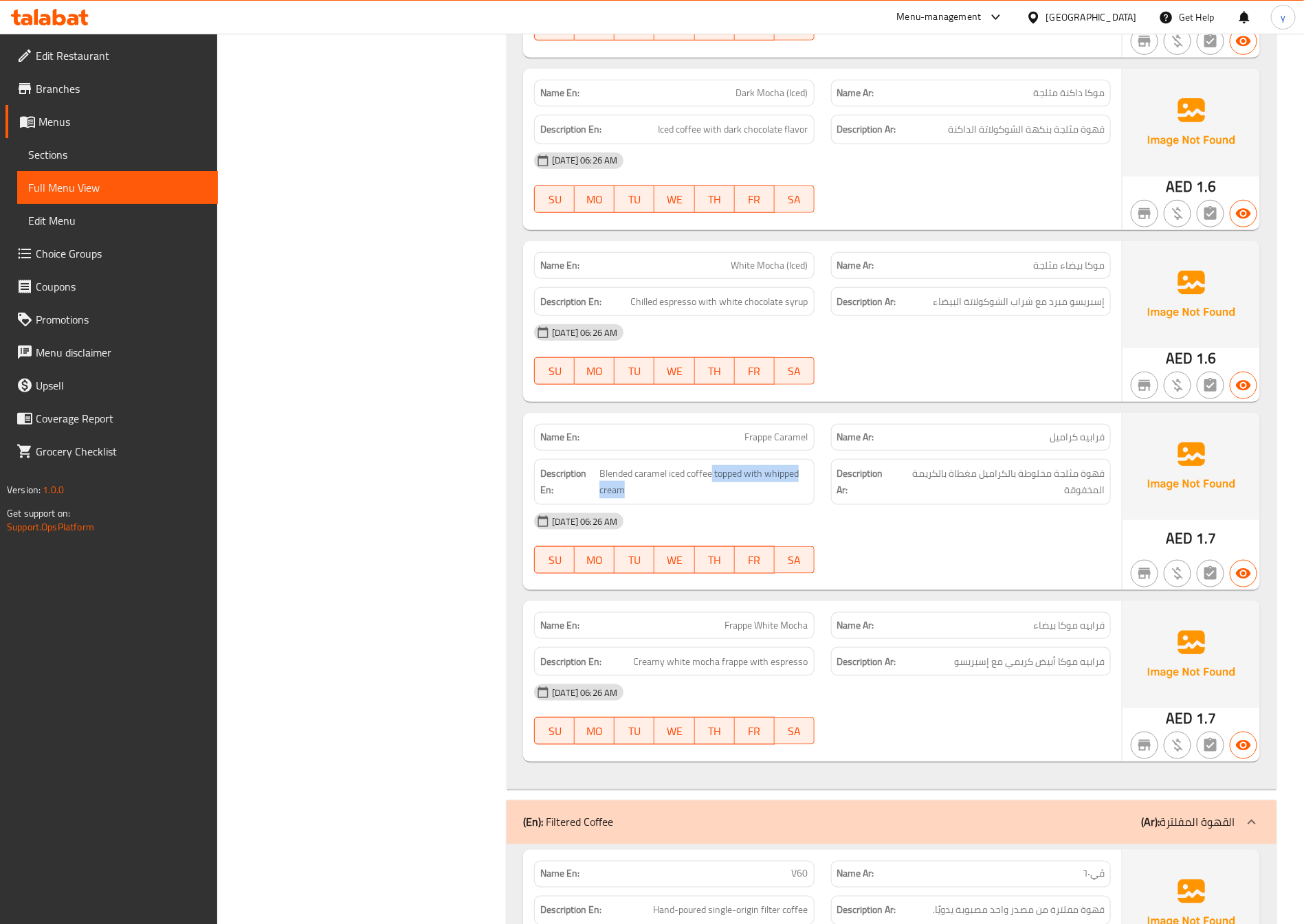
drag, startPoint x: 712, startPoint y: 486, endPoint x: 821, endPoint y: 507, distance: 111.0
click at [821, 507] on div "Description En: Blended caramel iced coffee topped with whipped cream" at bounding box center [674, 482] width 296 height 63
click at [934, 582] on div at bounding box center [971, 574] width 296 height 17
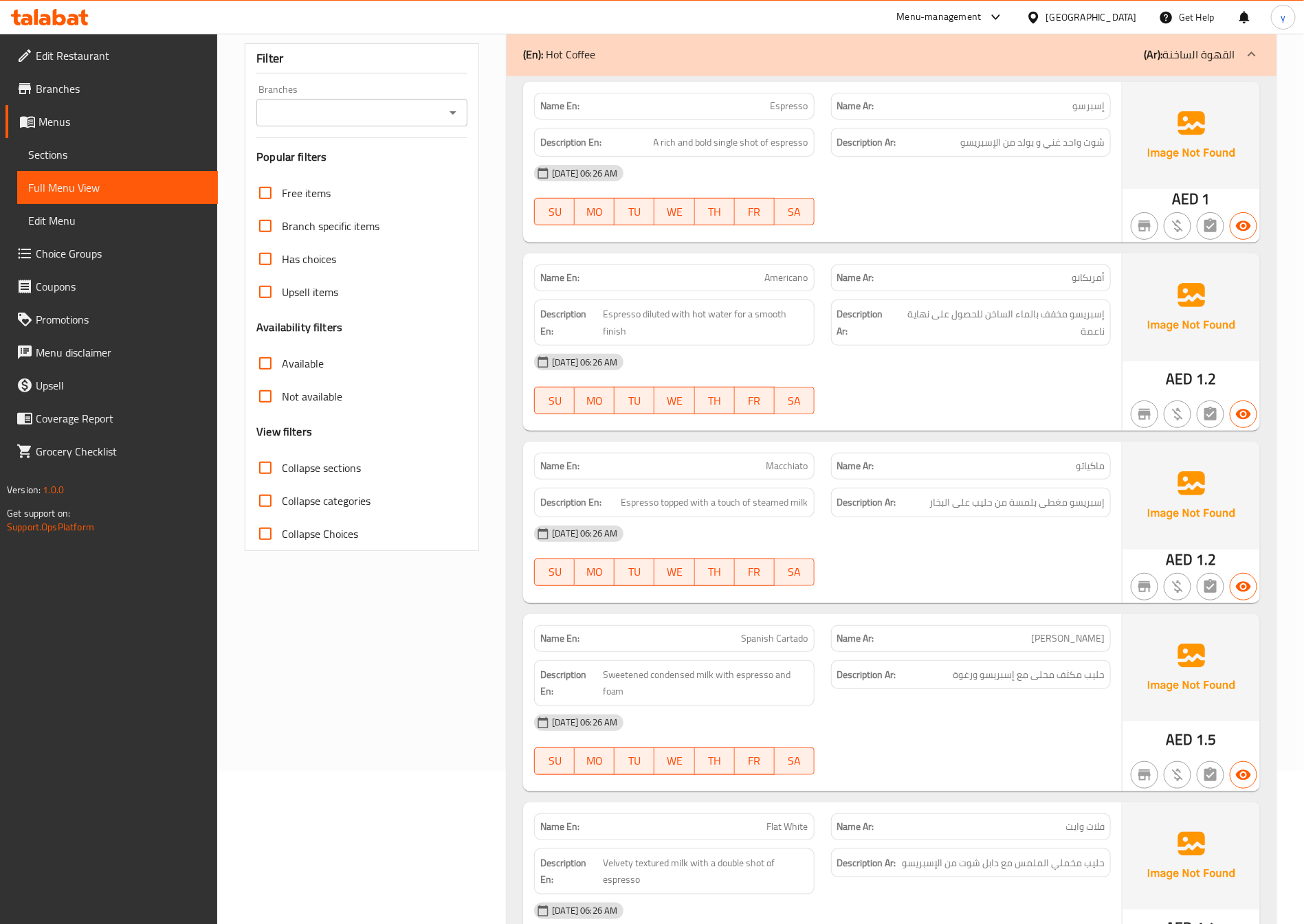
scroll to position [0, 0]
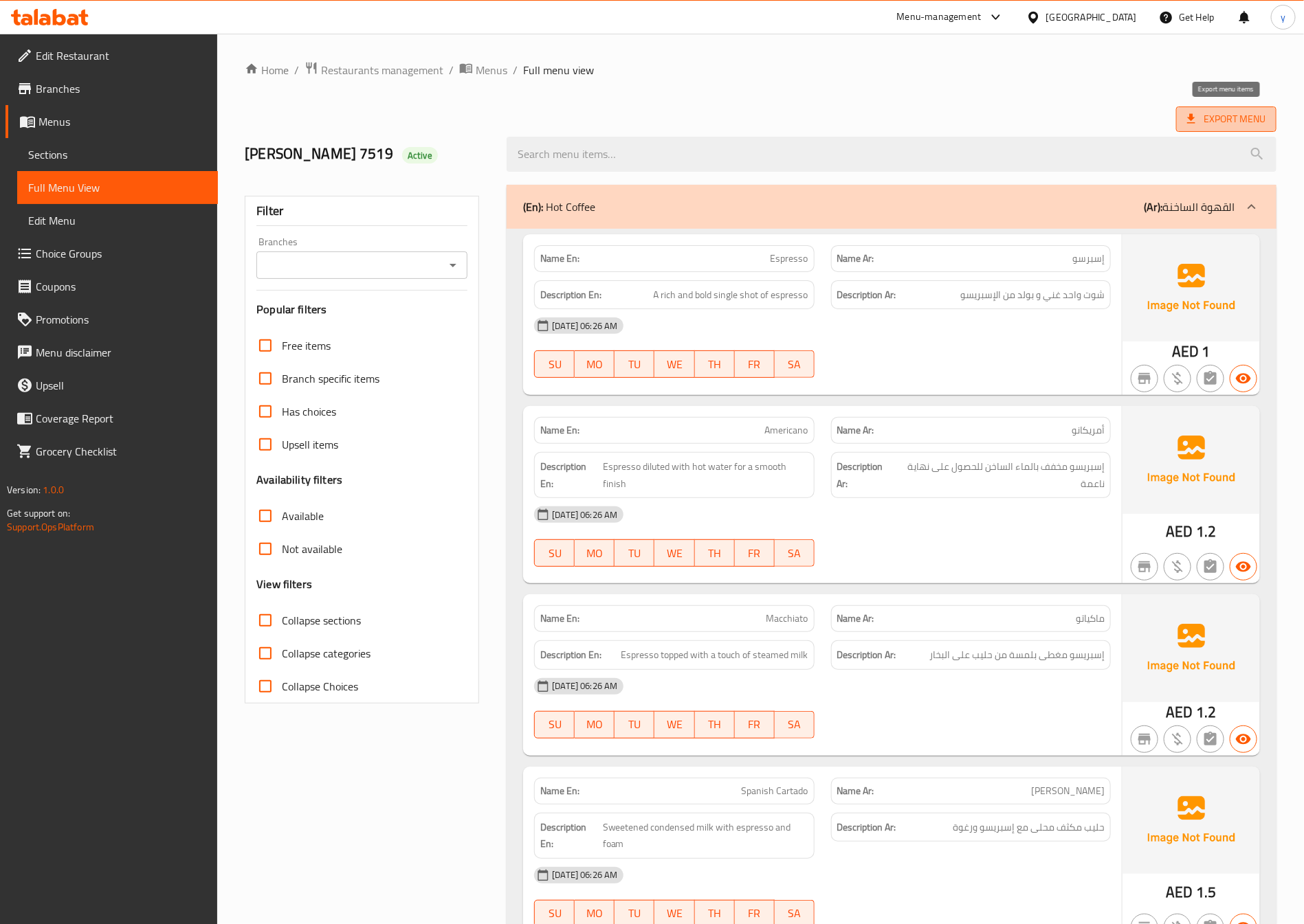
click at [1249, 122] on span "Export Menu" at bounding box center [1226, 119] width 78 height 17
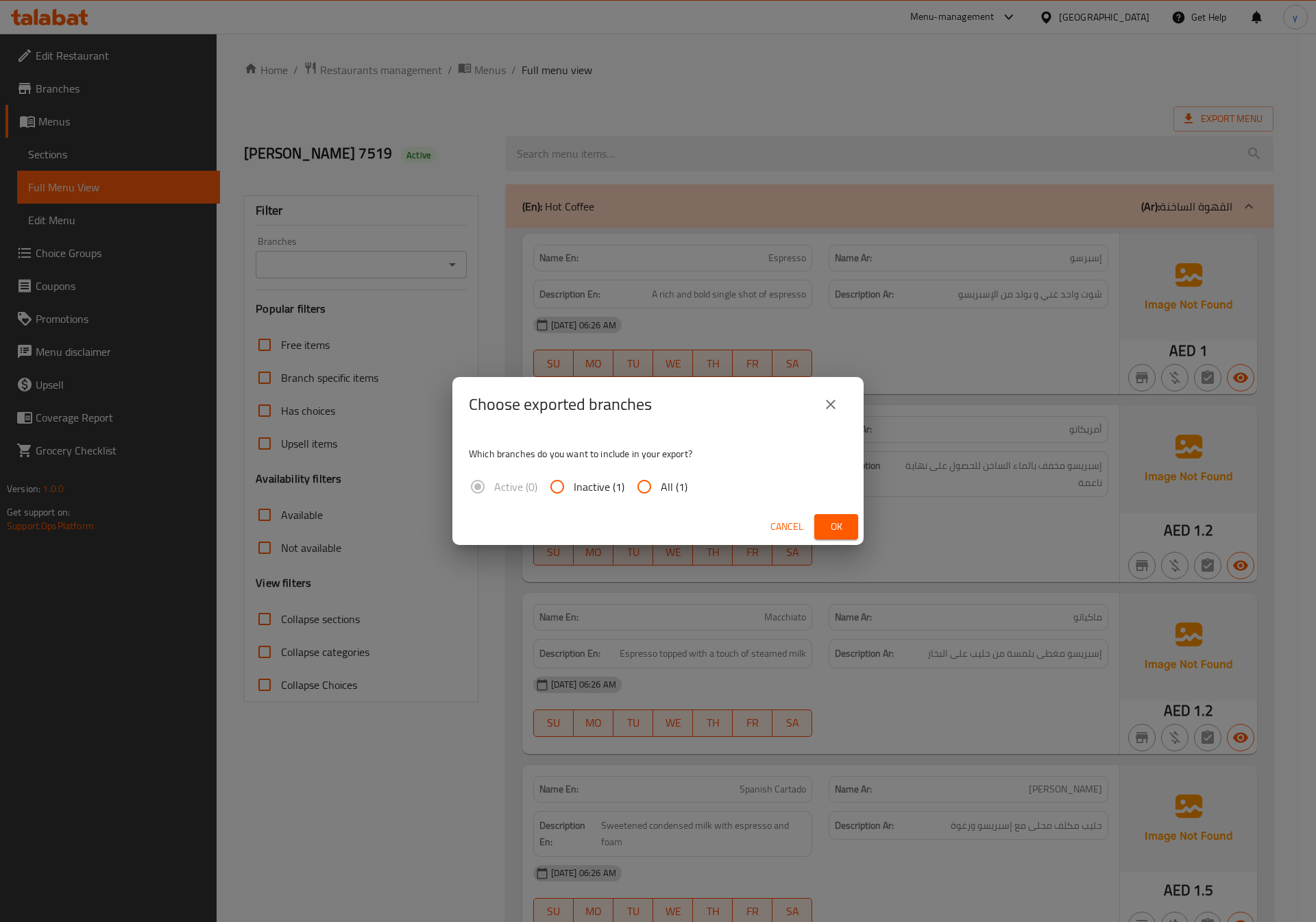
click at [648, 482] on input "All (1)" at bounding box center [644, 487] width 33 height 33
radio input "true"
click at [833, 527] on span "Ok" at bounding box center [836, 527] width 22 height 17
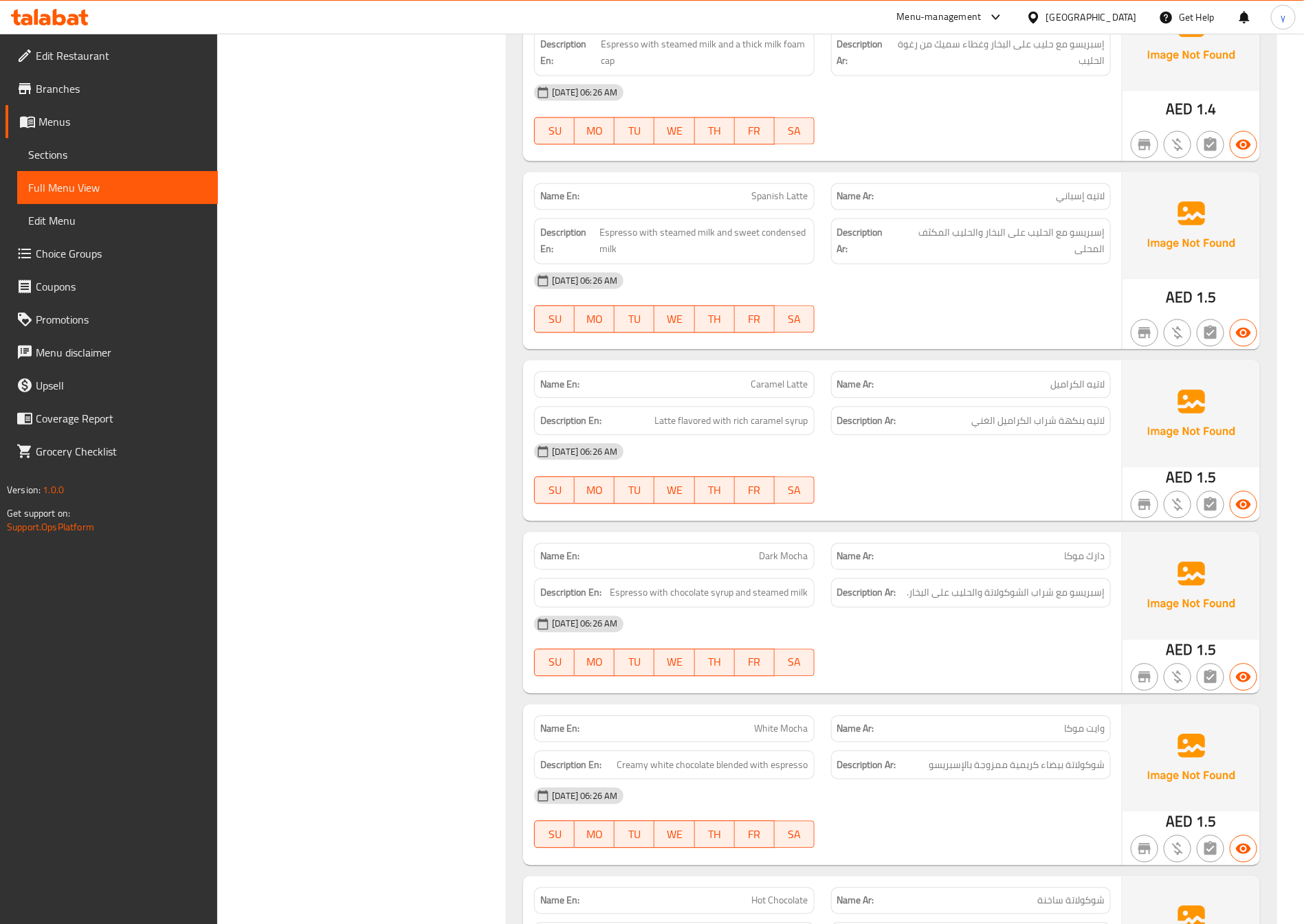
scroll to position [1340, 0]
